Goal: Task Accomplishment & Management: Complete application form

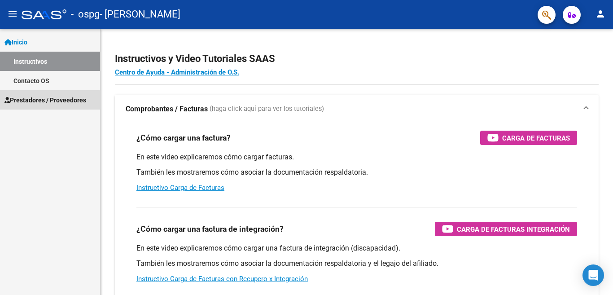
click at [32, 102] on span "Prestadores / Proveedores" at bounding box center [45, 100] width 82 height 10
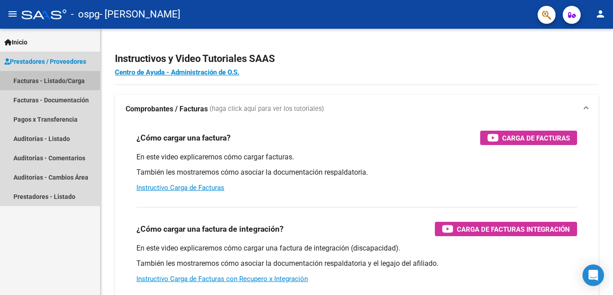
click at [44, 80] on link "Facturas - Listado/Carga" at bounding box center [50, 80] width 100 height 19
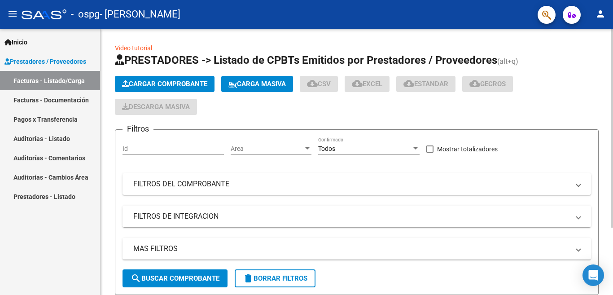
click at [151, 88] on button "Cargar Comprobante" at bounding box center [165, 84] width 100 height 16
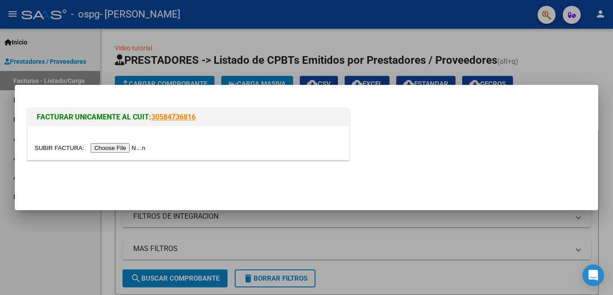
click at [131, 149] on input "file" at bounding box center [92, 147] width 114 height 9
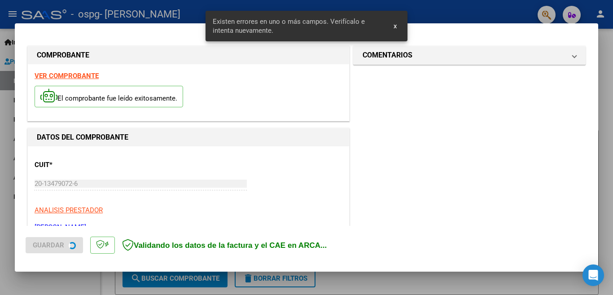
scroll to position [217, 0]
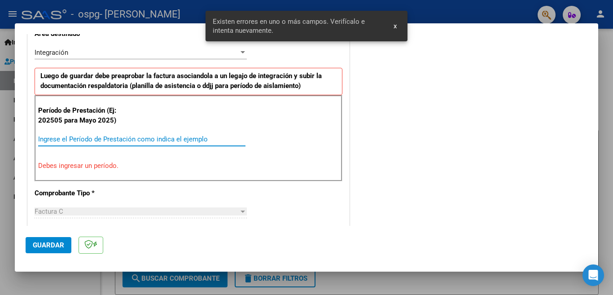
click at [98, 141] on input "Ingrese el Período de Prestación como indica el ejemplo" at bounding box center [141, 139] width 207 height 8
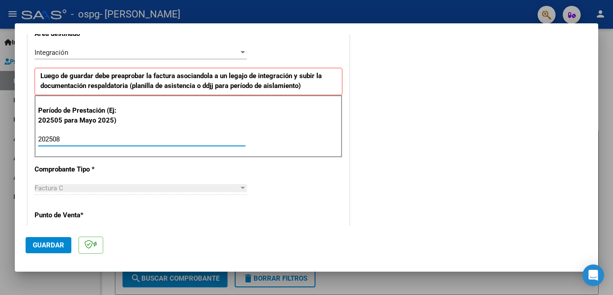
type input "202508"
click at [45, 248] on span "Guardar" at bounding box center [48, 245] width 31 height 8
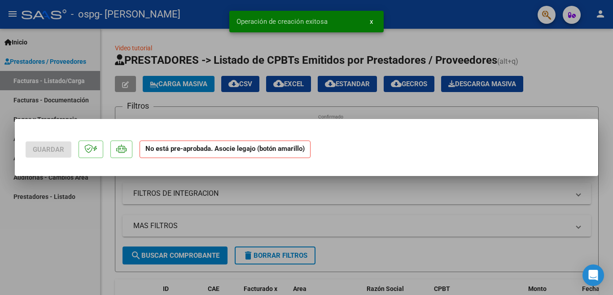
scroll to position [0, 0]
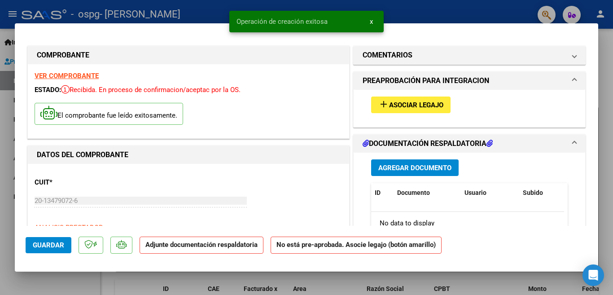
click at [411, 104] on span "Asociar Legajo" at bounding box center [416, 105] width 54 height 8
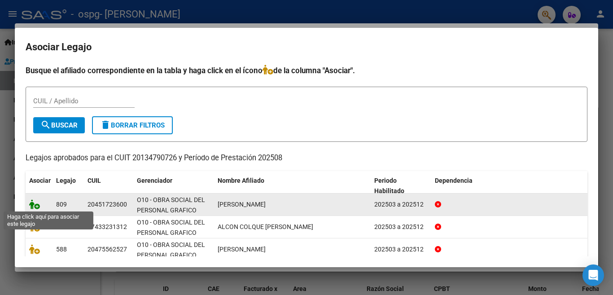
click at [32, 207] on icon at bounding box center [34, 204] width 11 height 10
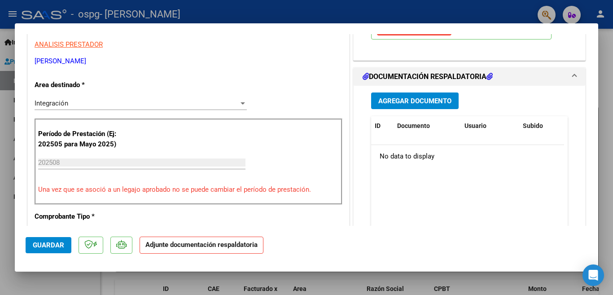
scroll to position [189, 0]
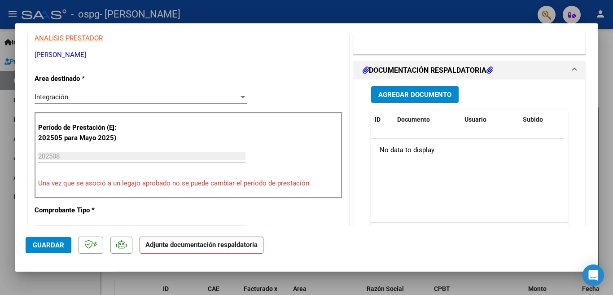
click at [422, 93] on span "Agregar Documento" at bounding box center [414, 95] width 73 height 8
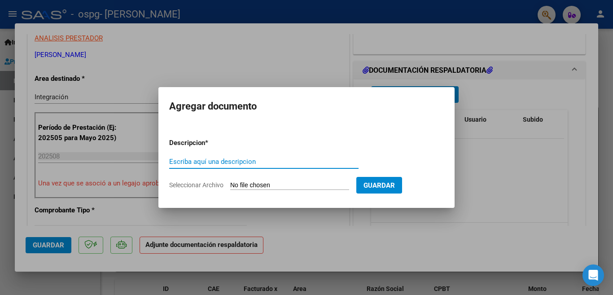
click at [200, 162] on input "Escriba aquí una descripcion" at bounding box center [263, 162] width 189 height 8
type input "firma colegio"
click at [261, 185] on input "Seleccionar Archivo" at bounding box center [289, 185] width 119 height 9
type input "C:\fakepath\GRAFICOS [PERSON_NAME] FIRMA [DATE].pdf"
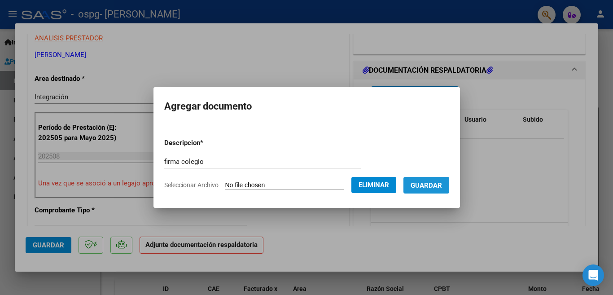
click at [442, 183] on span "Guardar" at bounding box center [426, 185] width 31 height 8
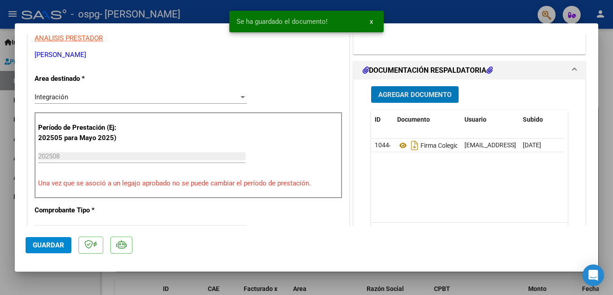
click at [416, 93] on span "Agregar Documento" at bounding box center [414, 95] width 73 height 8
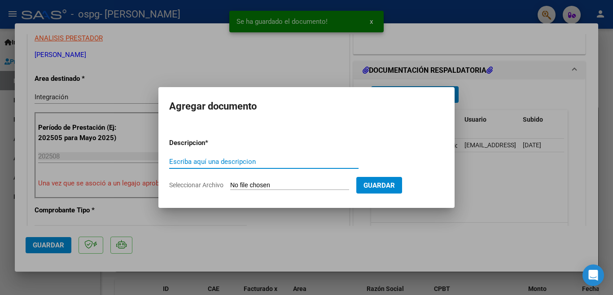
click at [252, 166] on div "Escriba aquí una descripcion" at bounding box center [263, 161] width 189 height 13
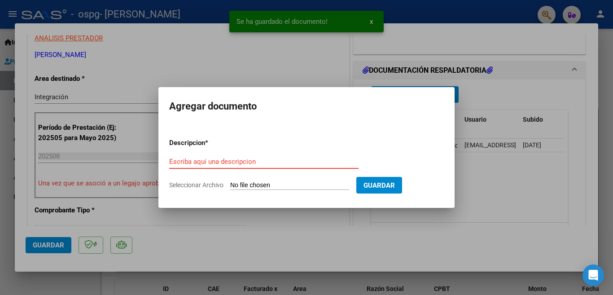
click at [252, 163] on input "Escriba aquí una descripcion" at bounding box center [263, 162] width 189 height 8
type input "alumno regular"
click at [257, 184] on input "Seleccionar Archivo" at bounding box center [289, 185] width 119 height 9
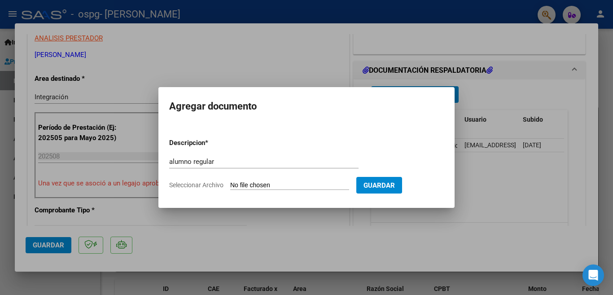
type input "C:\fakepath\GRAFICOS [PERSON_NAME] CERTF ALUM [DATE].pdf"
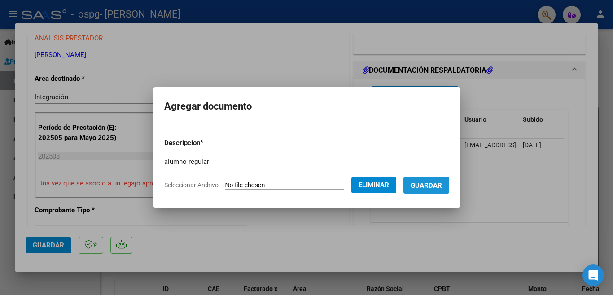
click at [435, 182] on span "Guardar" at bounding box center [426, 185] width 31 height 8
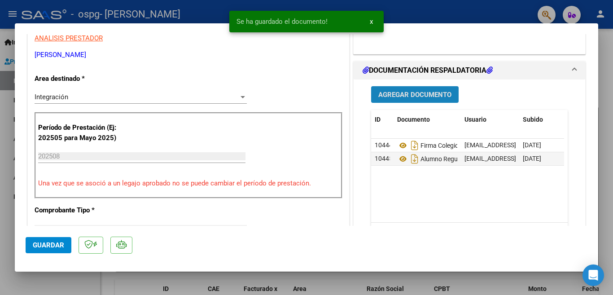
click at [408, 92] on span "Agregar Documento" at bounding box center [414, 95] width 73 height 8
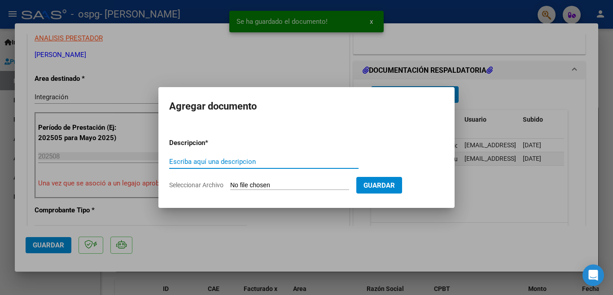
click at [236, 163] on input "Escriba aquí una descripcion" at bounding box center [263, 162] width 189 height 8
type input "factura"
click at [251, 182] on input "Seleccionar Archivo" at bounding box center [289, 185] width 119 height 9
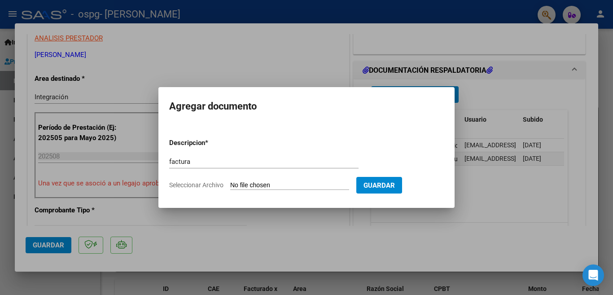
type input "C:\fakepath\GRAFICOS [PERSON_NAME] A 4322 [DATE].pdf"
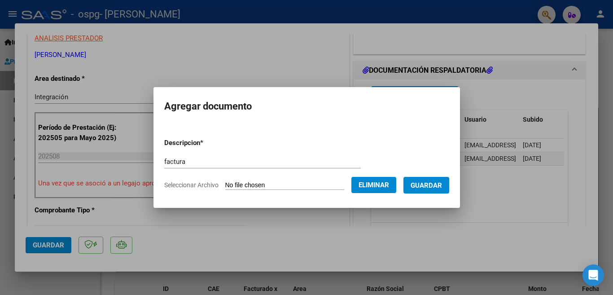
click at [442, 187] on span "Guardar" at bounding box center [426, 185] width 31 height 8
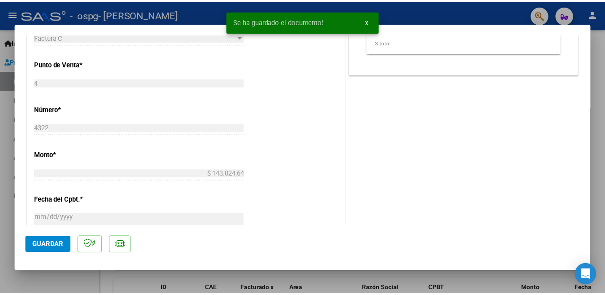
scroll to position [570, 0]
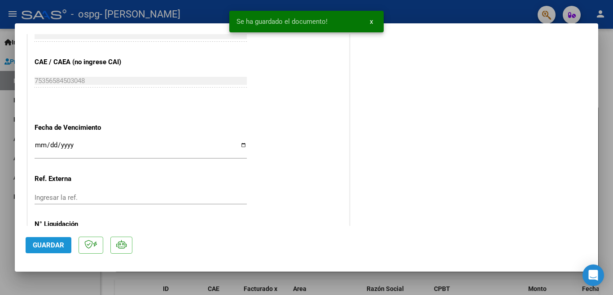
click at [38, 246] on span "Guardar" at bounding box center [48, 245] width 31 height 8
click at [369, 21] on button "x" at bounding box center [372, 21] width 18 height 16
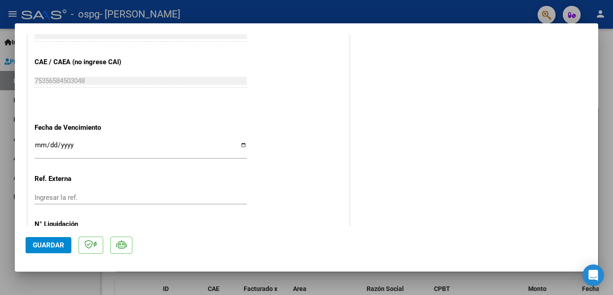
click at [430, 7] on div at bounding box center [306, 147] width 613 height 295
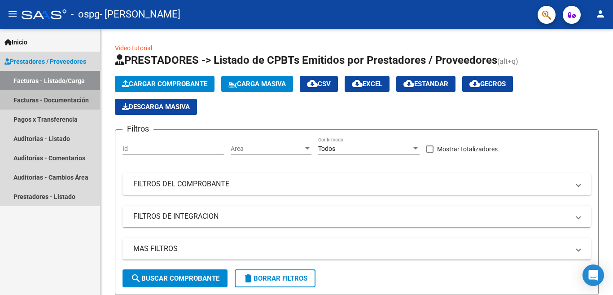
click at [70, 101] on link "Facturas - Documentación" at bounding box center [50, 99] width 100 height 19
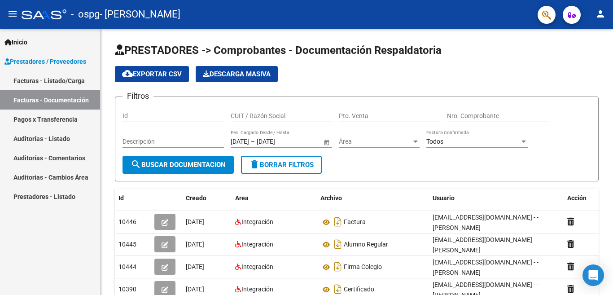
click at [601, 13] on mat-icon "person" at bounding box center [600, 14] width 11 height 11
click at [583, 60] on button "exit_to_app Salir" at bounding box center [582, 59] width 55 height 22
